Goal: Information Seeking & Learning: Learn about a topic

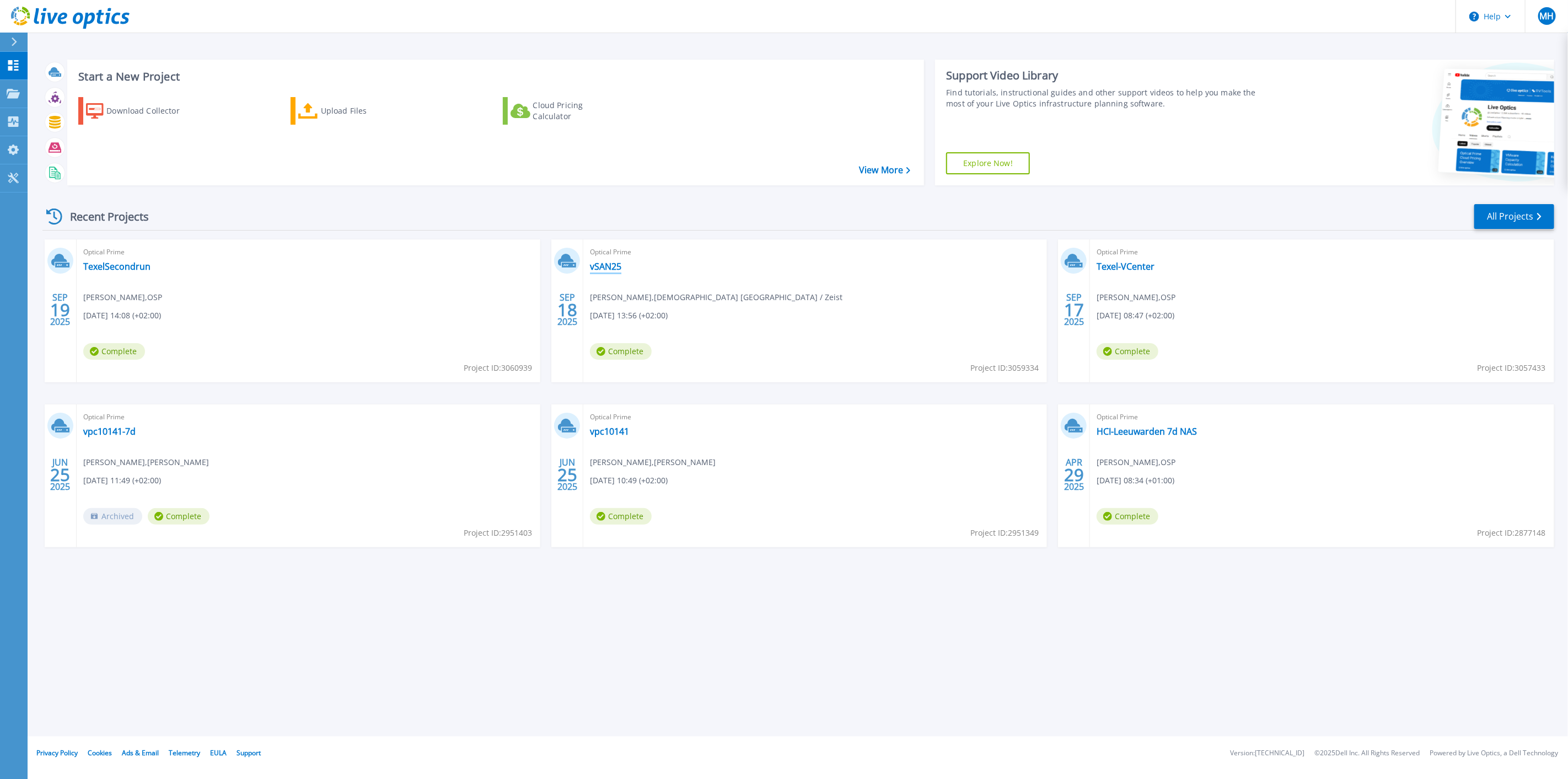
click at [603, 266] on link "vSAN25" at bounding box center [606, 266] width 32 height 11
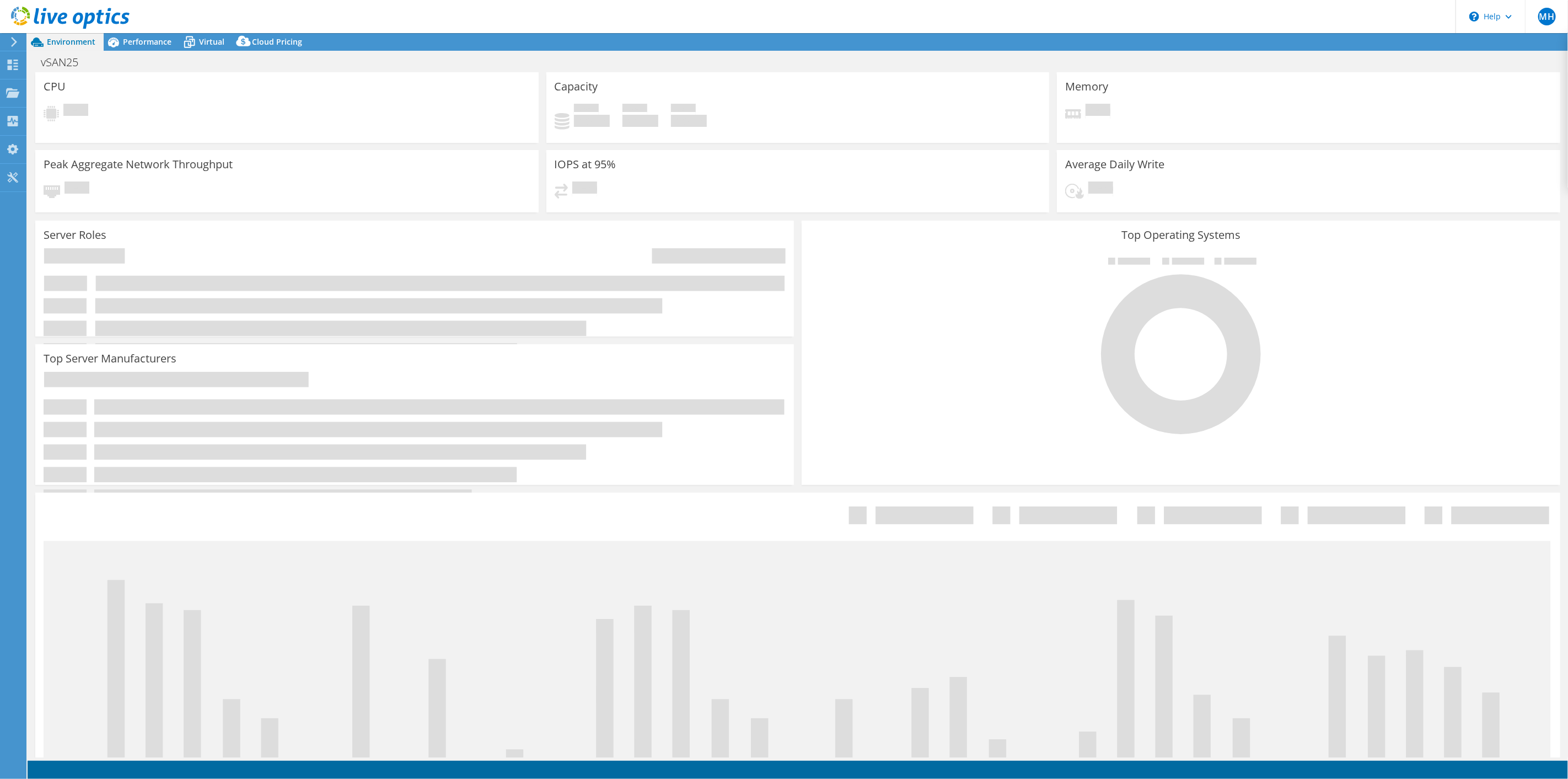
select select "USD"
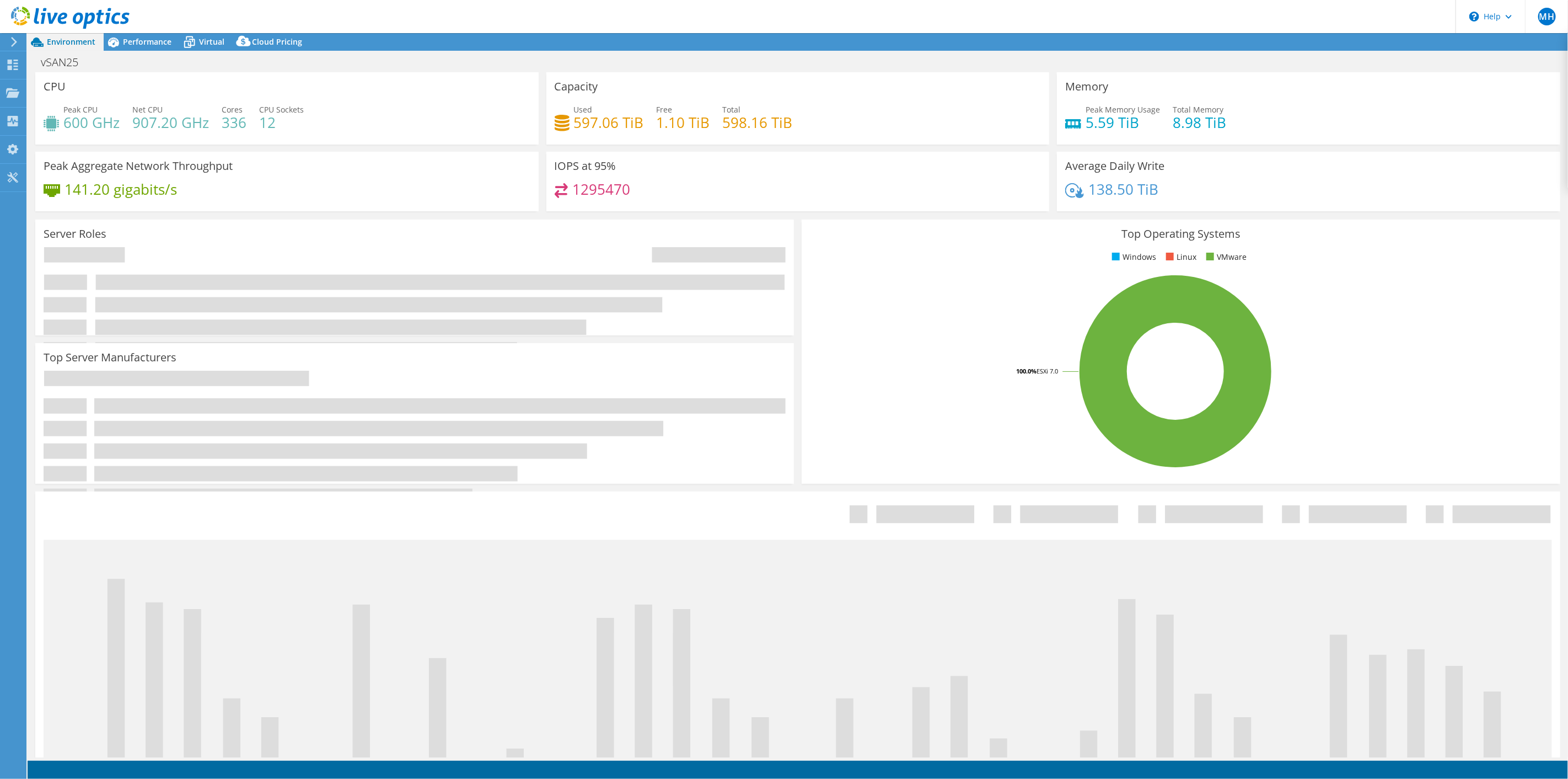
click at [138, 43] on span "Performance" at bounding box center [147, 41] width 49 height 10
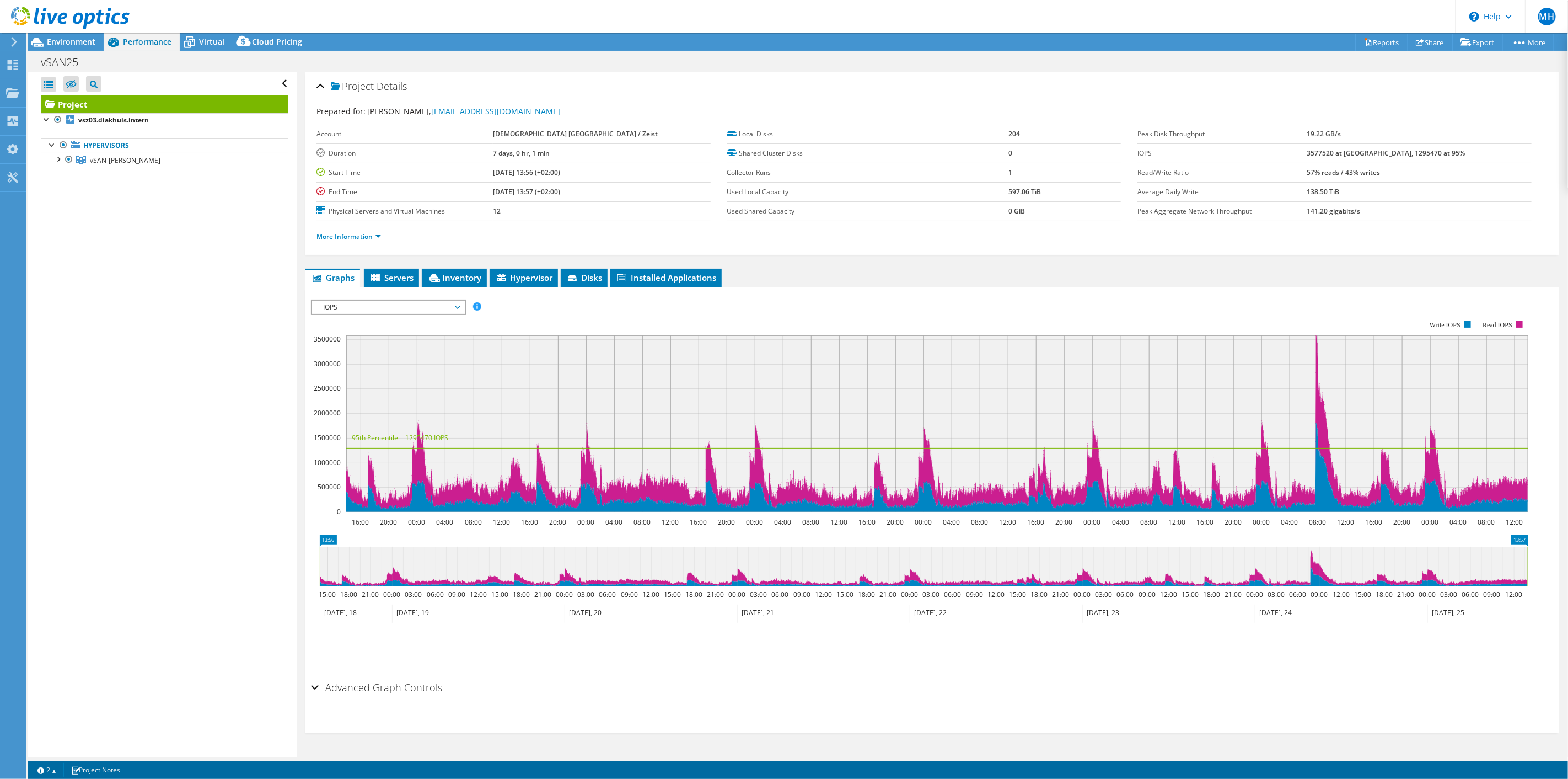
drag, startPoint x: 1351, startPoint y: 155, endPoint x: 1337, endPoint y: 154, distance: 14.0
click at [1337, 154] on tr "IOPS 3577520 at [GEOGRAPHIC_DATA], 1295470 at 95%" at bounding box center [1335, 153] width 394 height 19
click at [1345, 153] on b "3577520 at [GEOGRAPHIC_DATA], 1295470 at 95%" at bounding box center [1387, 153] width 158 height 9
drag, startPoint x: 1408, startPoint y: 152, endPoint x: 1401, endPoint y: 154, distance: 7.3
click at [1401, 154] on b "3577520 at [GEOGRAPHIC_DATA], 1295470 at 95%" at bounding box center [1387, 153] width 158 height 9
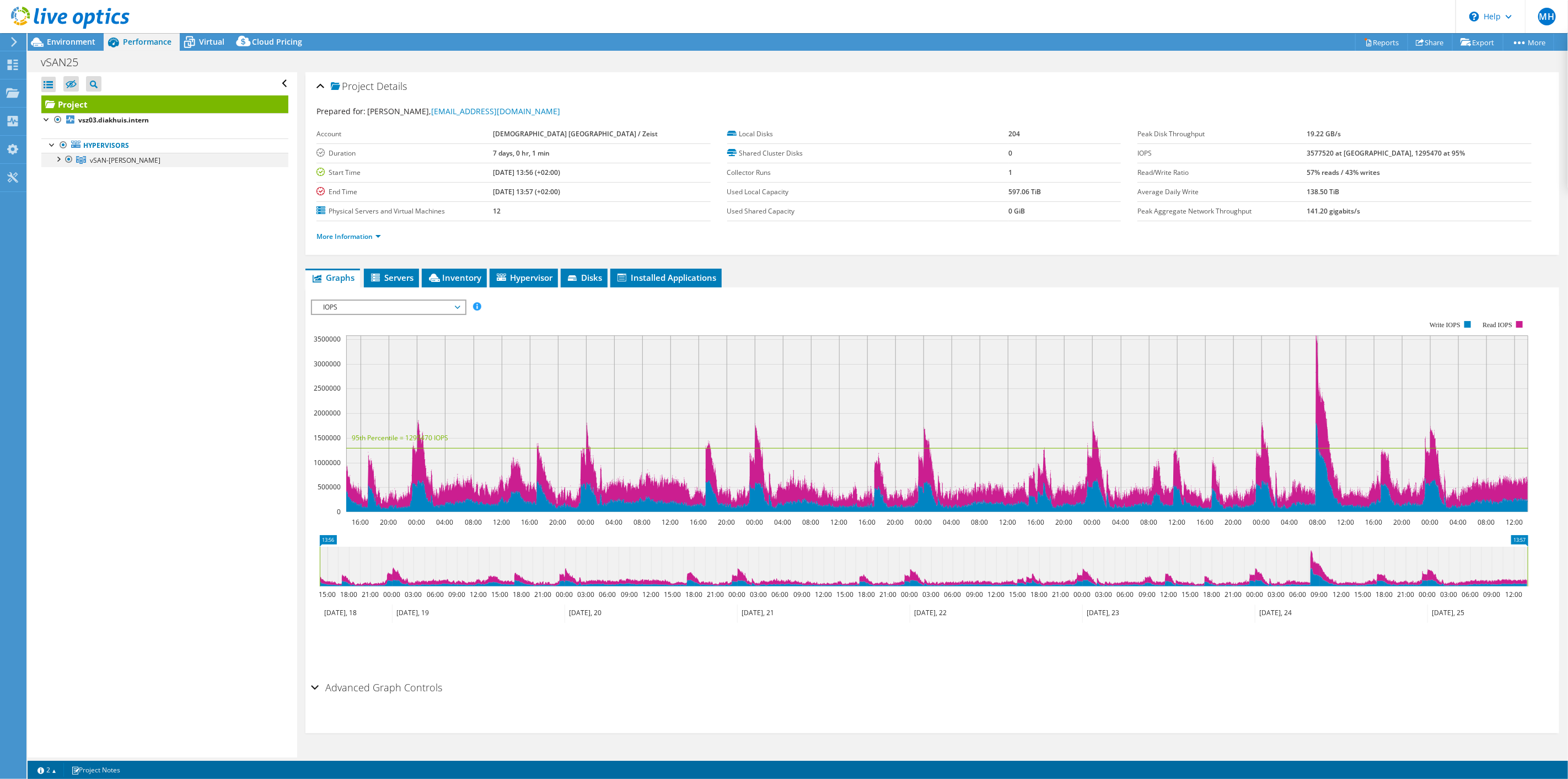
click at [58, 155] on div at bounding box center [58, 158] width 11 height 11
click at [104, 158] on span "vSAN-[PERSON_NAME]" at bounding box center [125, 160] width 71 height 9
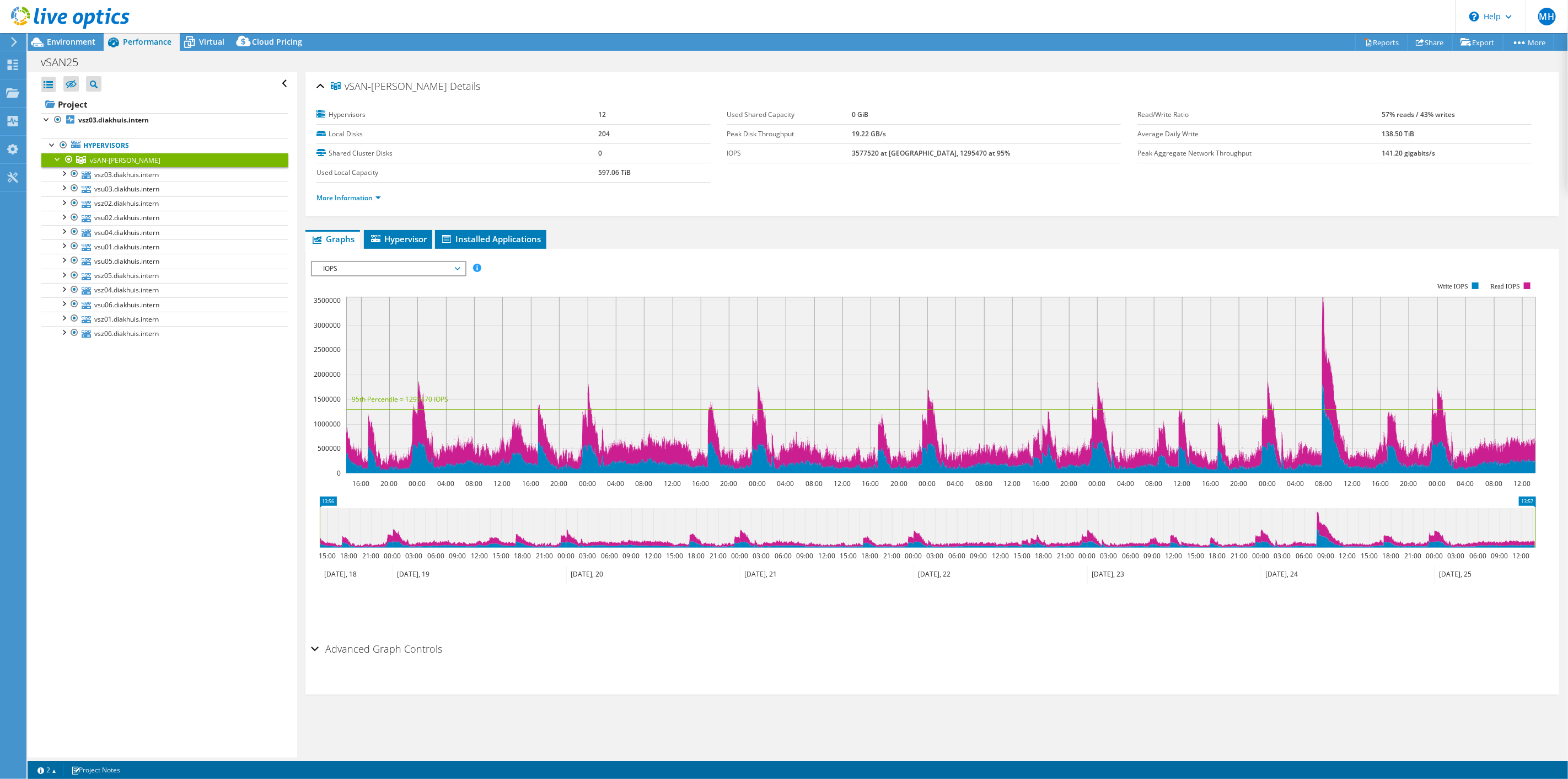
click at [363, 264] on span "IOPS" at bounding box center [388, 269] width 142 height 13
click at [458, 72] on div "vSAN-[PERSON_NAME] Details Hypervisors 12 Local Disks 204 Shared Cluster Disks …" at bounding box center [933, 144] width 1254 height 144
click at [111, 171] on link "vsz03.diakhuis.intern" at bounding box center [165, 174] width 247 height 15
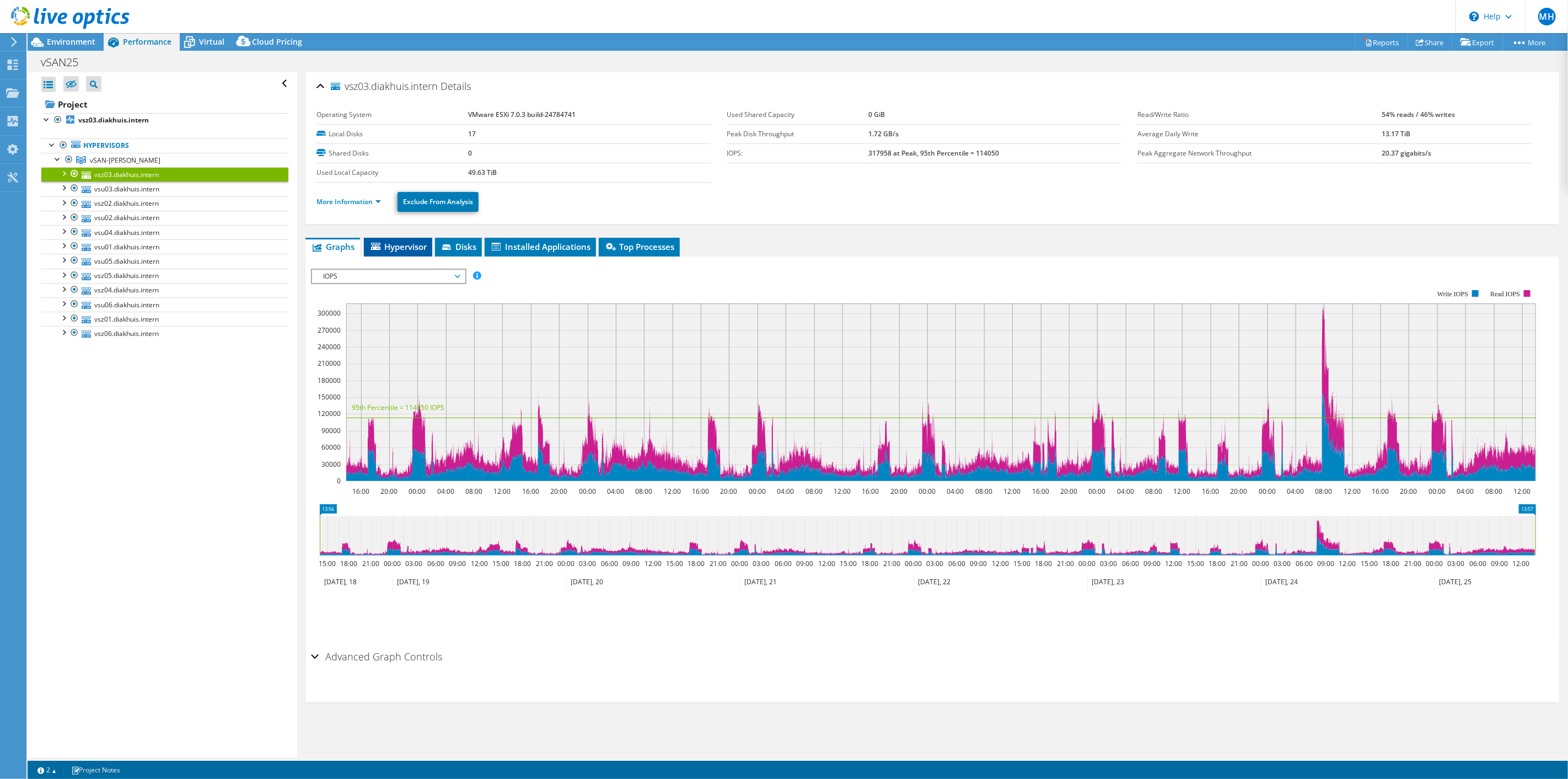
click at [402, 244] on span "Hypervisor" at bounding box center [398, 247] width 57 height 11
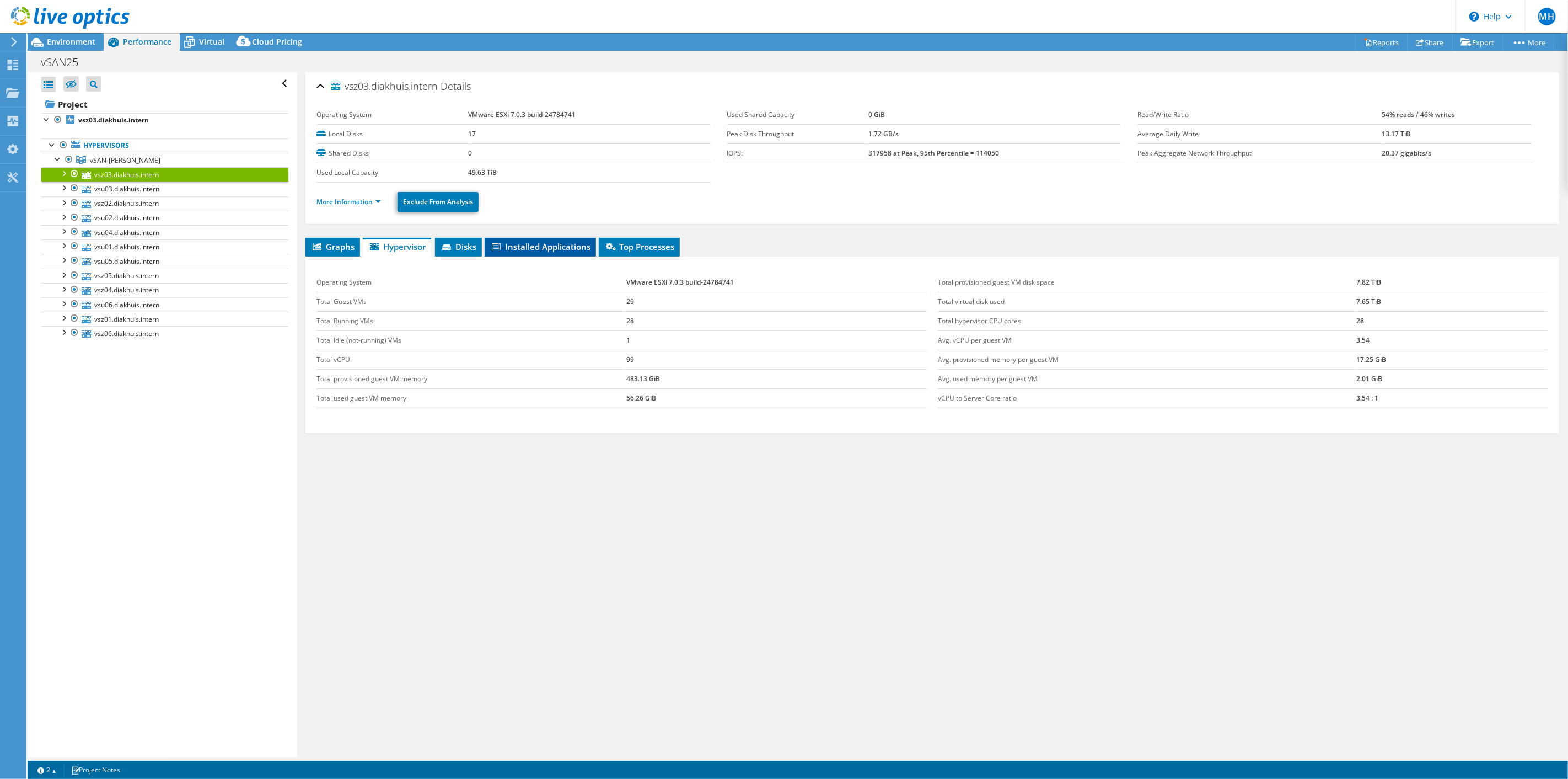
click at [512, 243] on span "Installed Applications" at bounding box center [540, 247] width 100 height 11
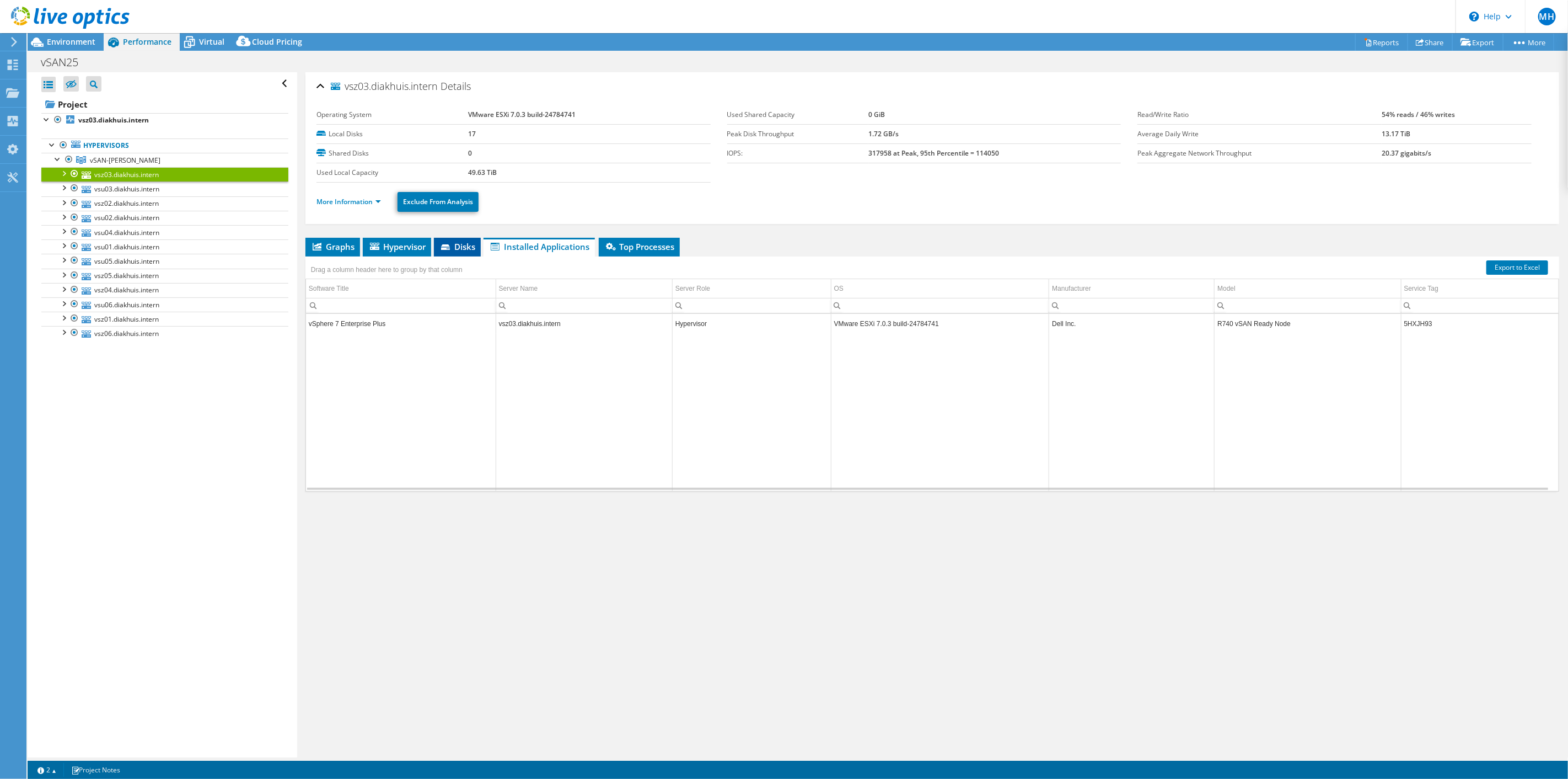
click at [461, 244] on span "Disks" at bounding box center [457, 247] width 36 height 11
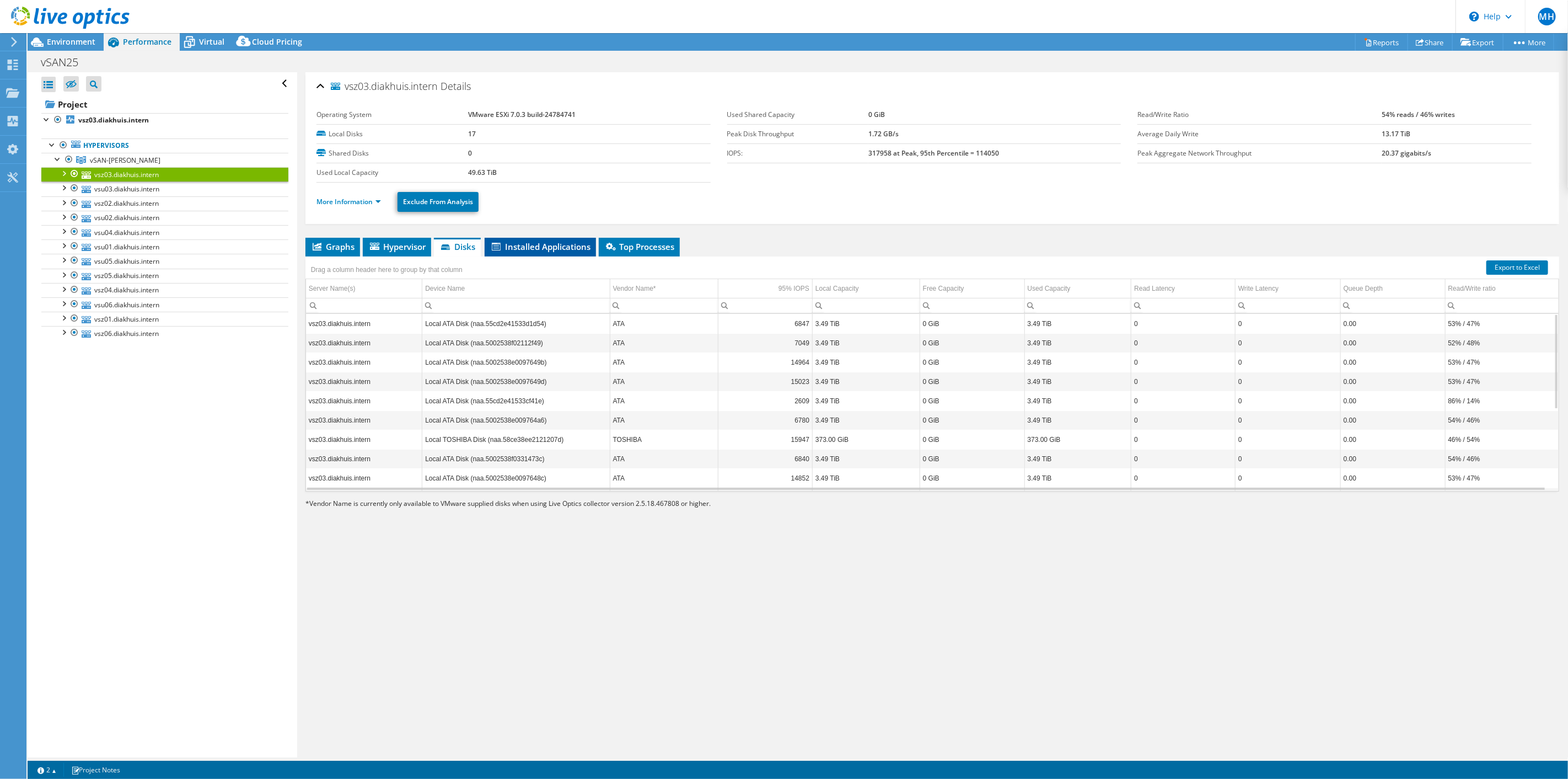
click at [542, 244] on span "Installed Applications" at bounding box center [540, 247] width 100 height 11
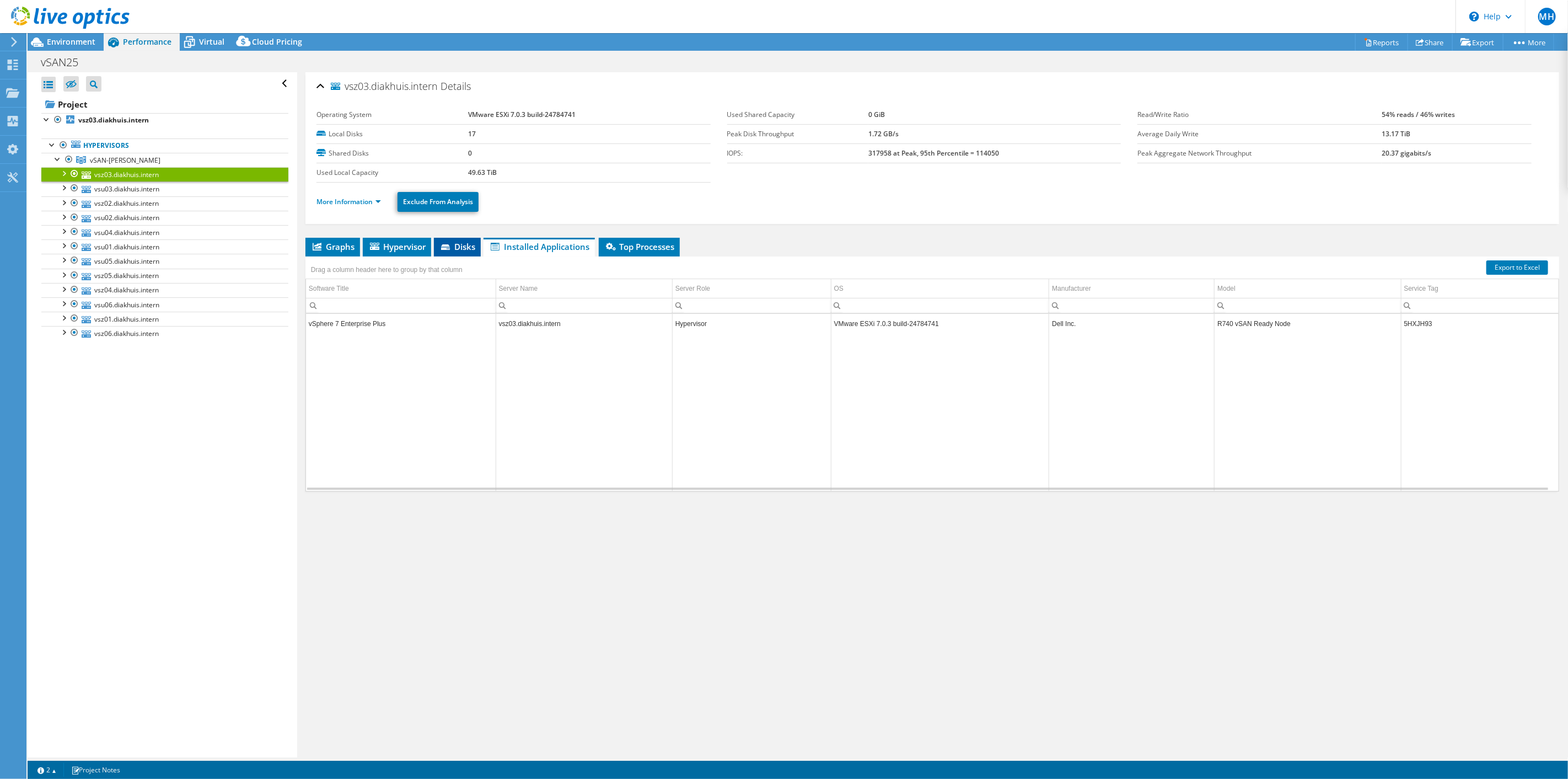
click at [457, 244] on span "Disks" at bounding box center [457, 247] width 36 height 11
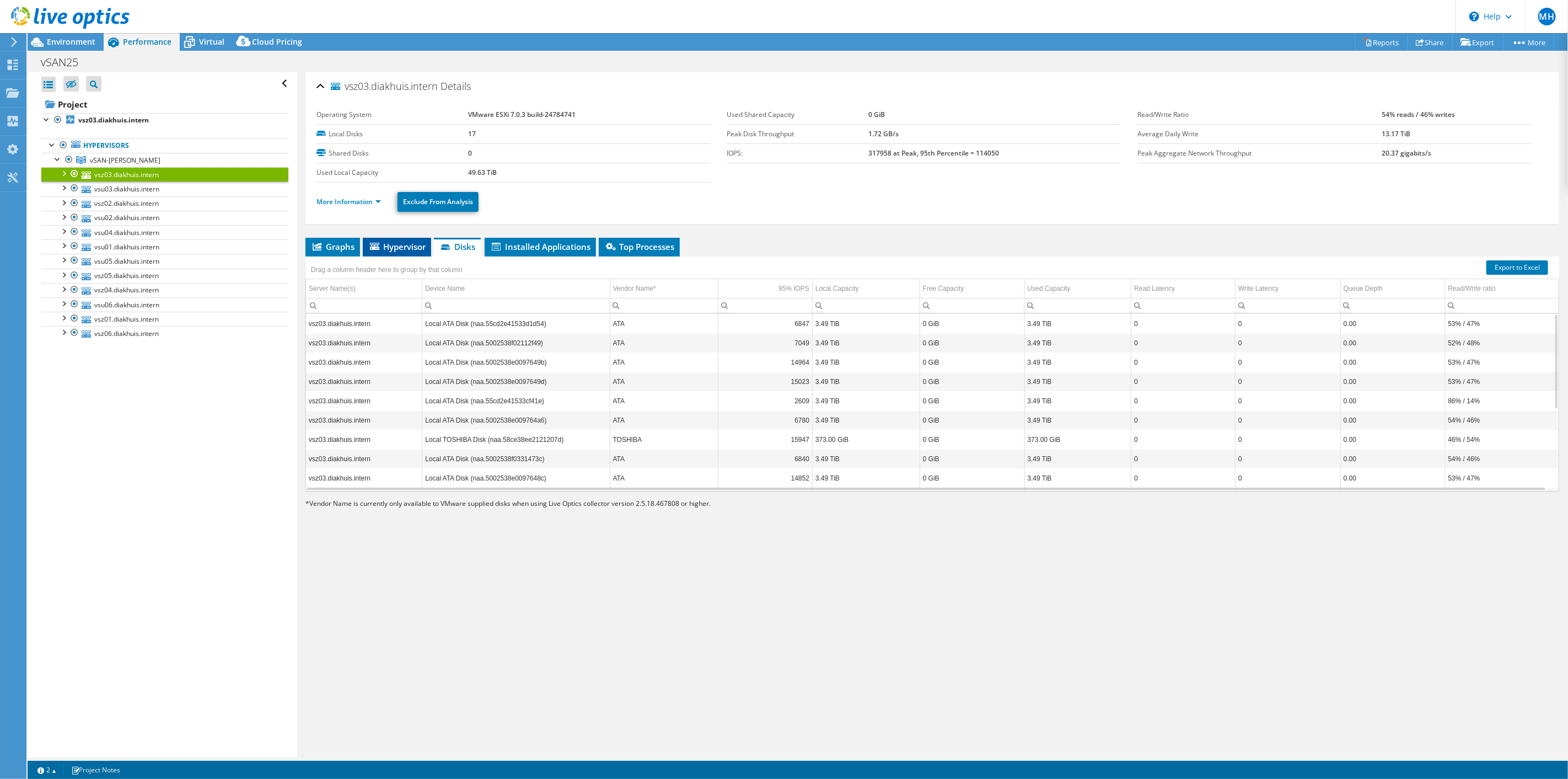
click at [411, 254] on li "Hypervisor" at bounding box center [397, 247] width 68 height 19
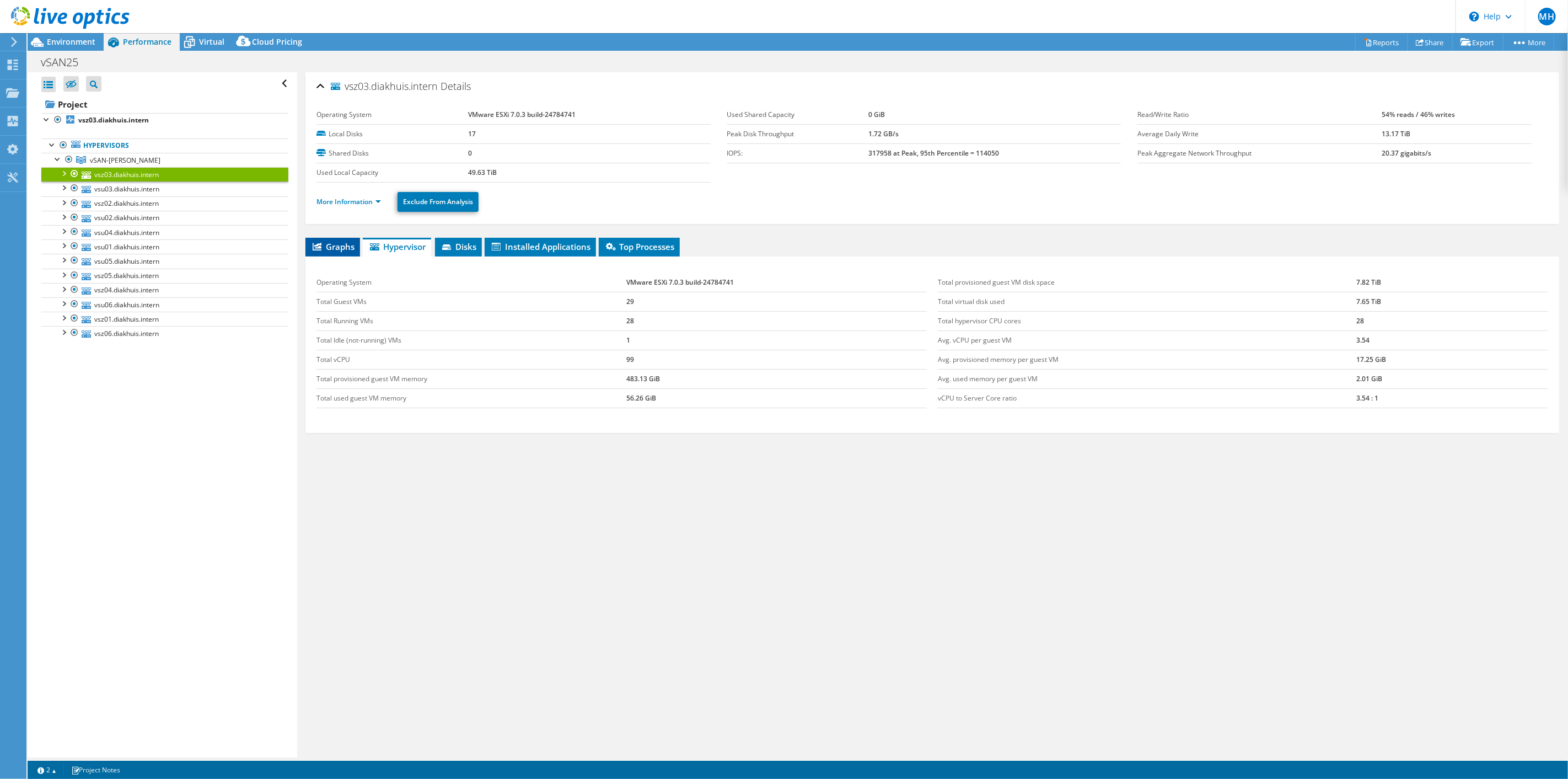
click at [332, 241] on span "Graphs" at bounding box center [333, 247] width 44 height 11
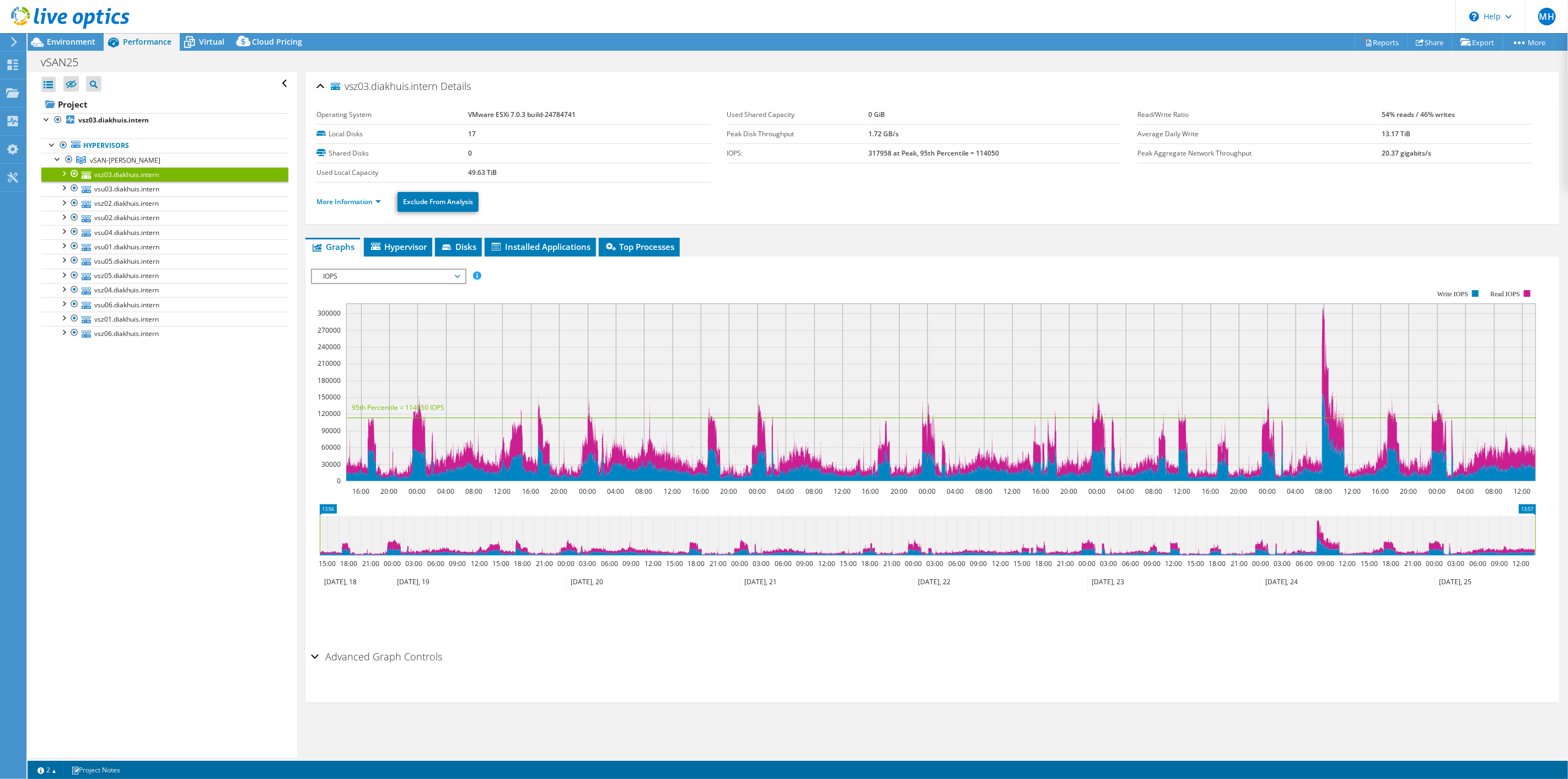
click at [65, 173] on div at bounding box center [63, 172] width 11 height 11
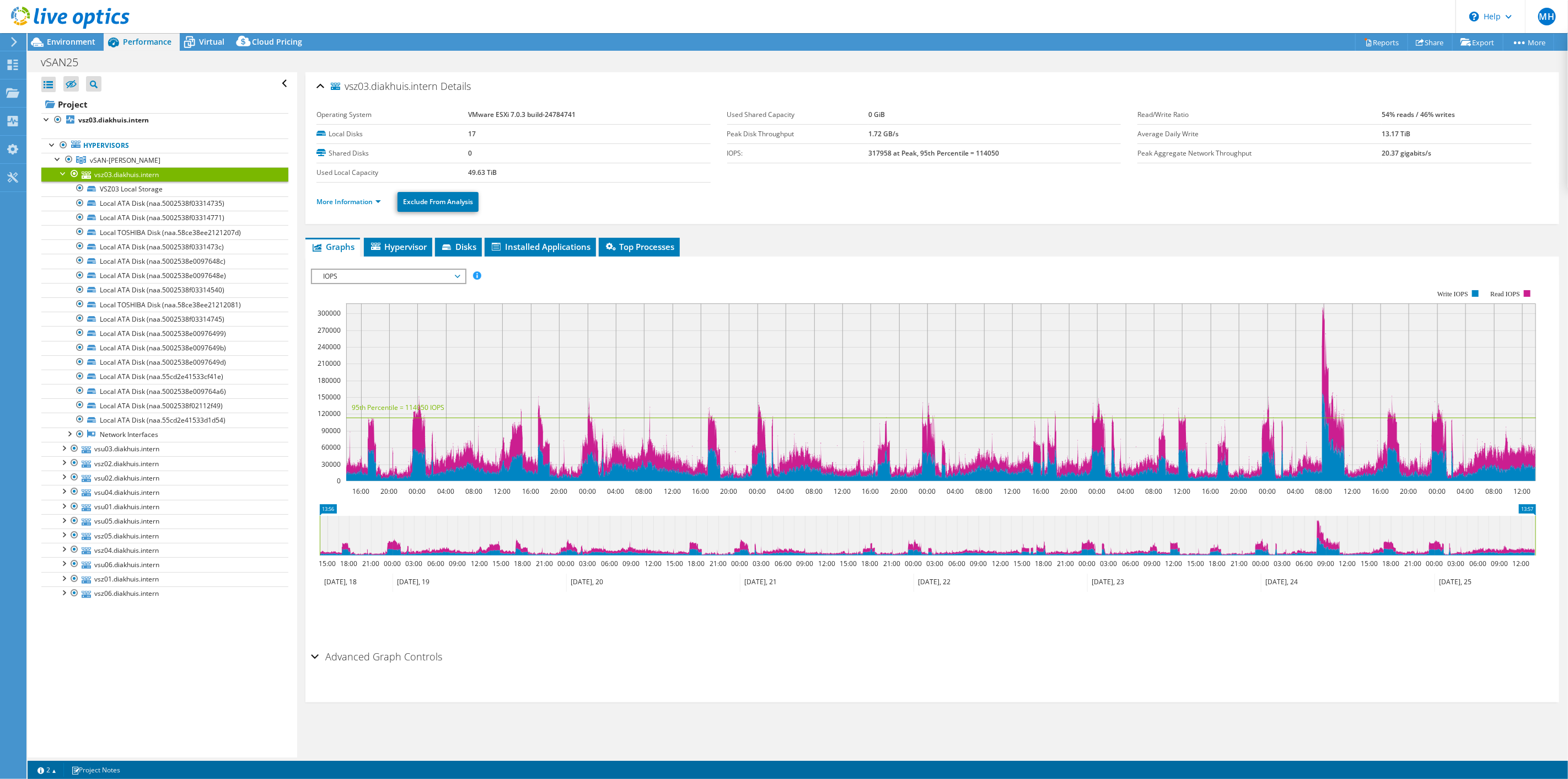
click at [65, 173] on div at bounding box center [63, 172] width 11 height 11
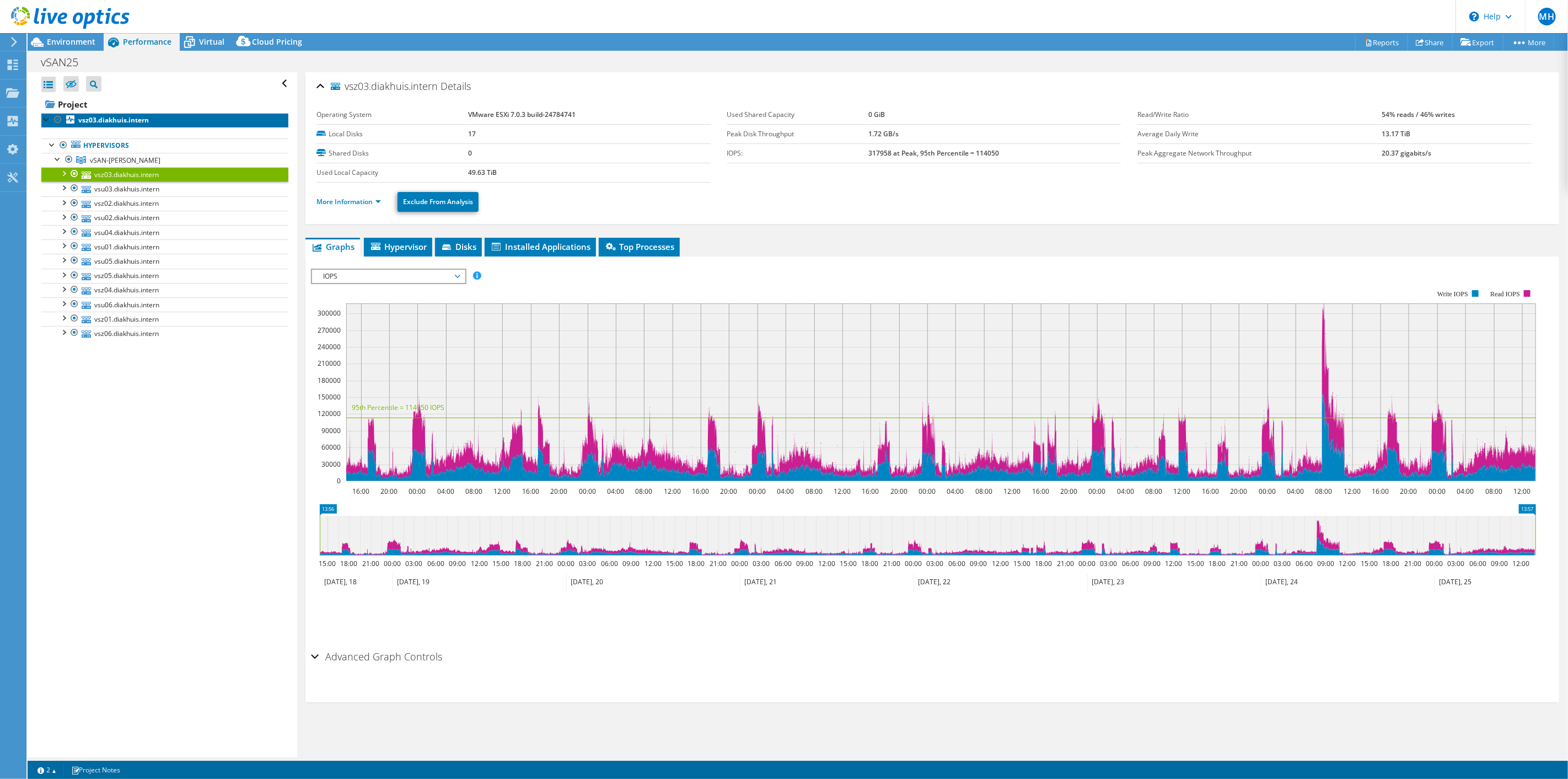
click at [97, 120] on b "vsz03.diakhuis.intern" at bounding box center [114, 119] width 71 height 9
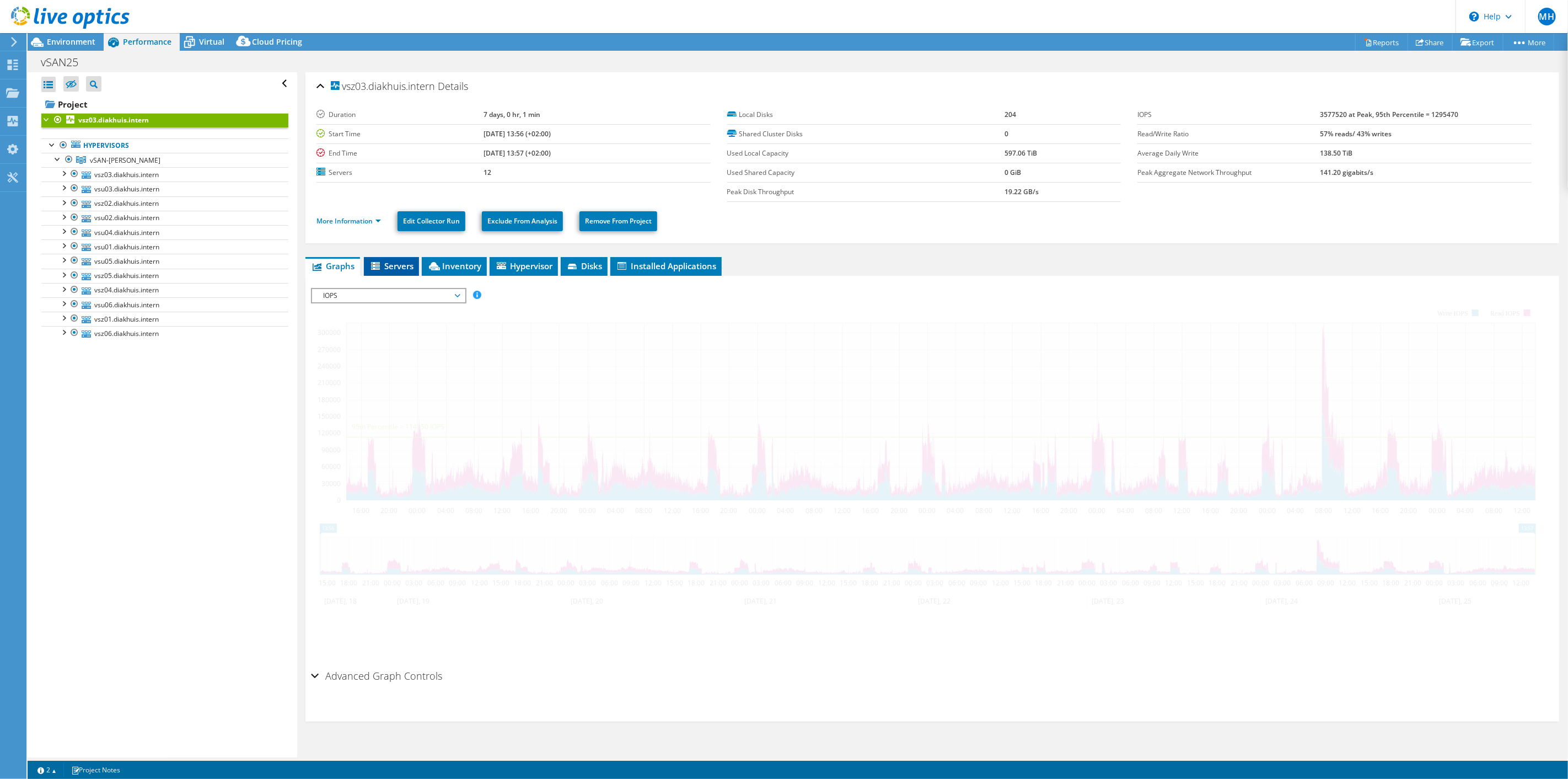
click at [391, 266] on span "Servers" at bounding box center [391, 266] width 44 height 11
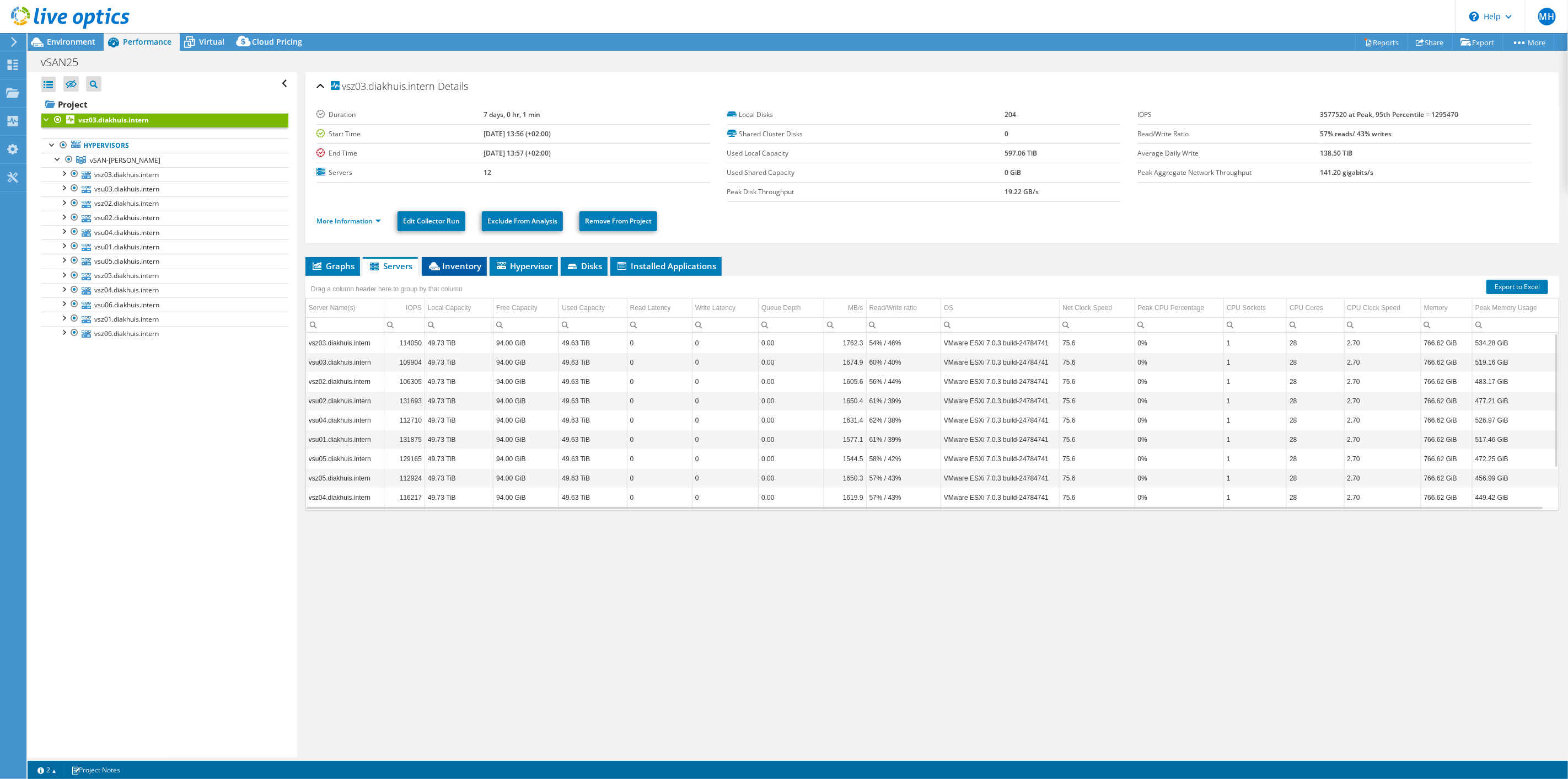
click at [456, 268] on span "Inventory" at bounding box center [454, 266] width 54 height 11
